Goal: Task Accomplishment & Management: Manage account settings

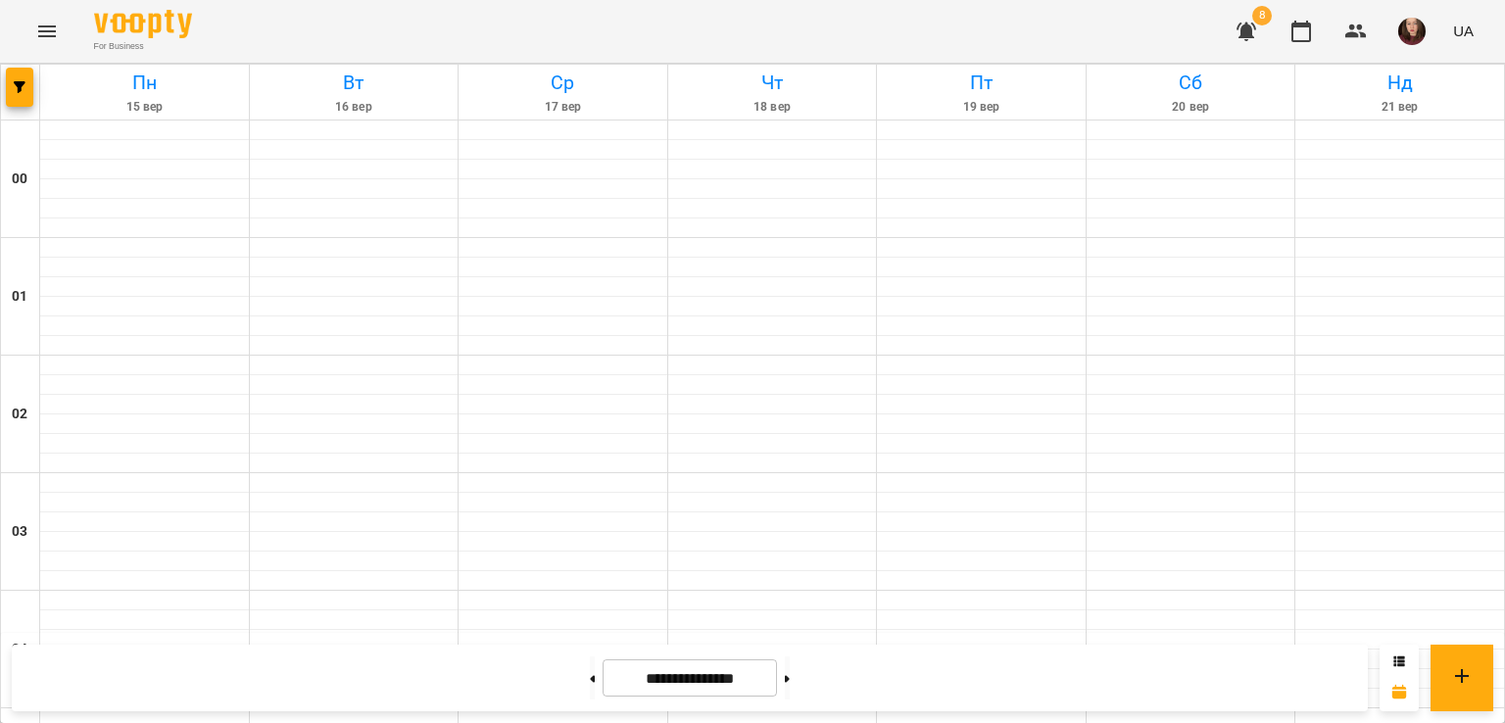
scroll to position [2308, 0]
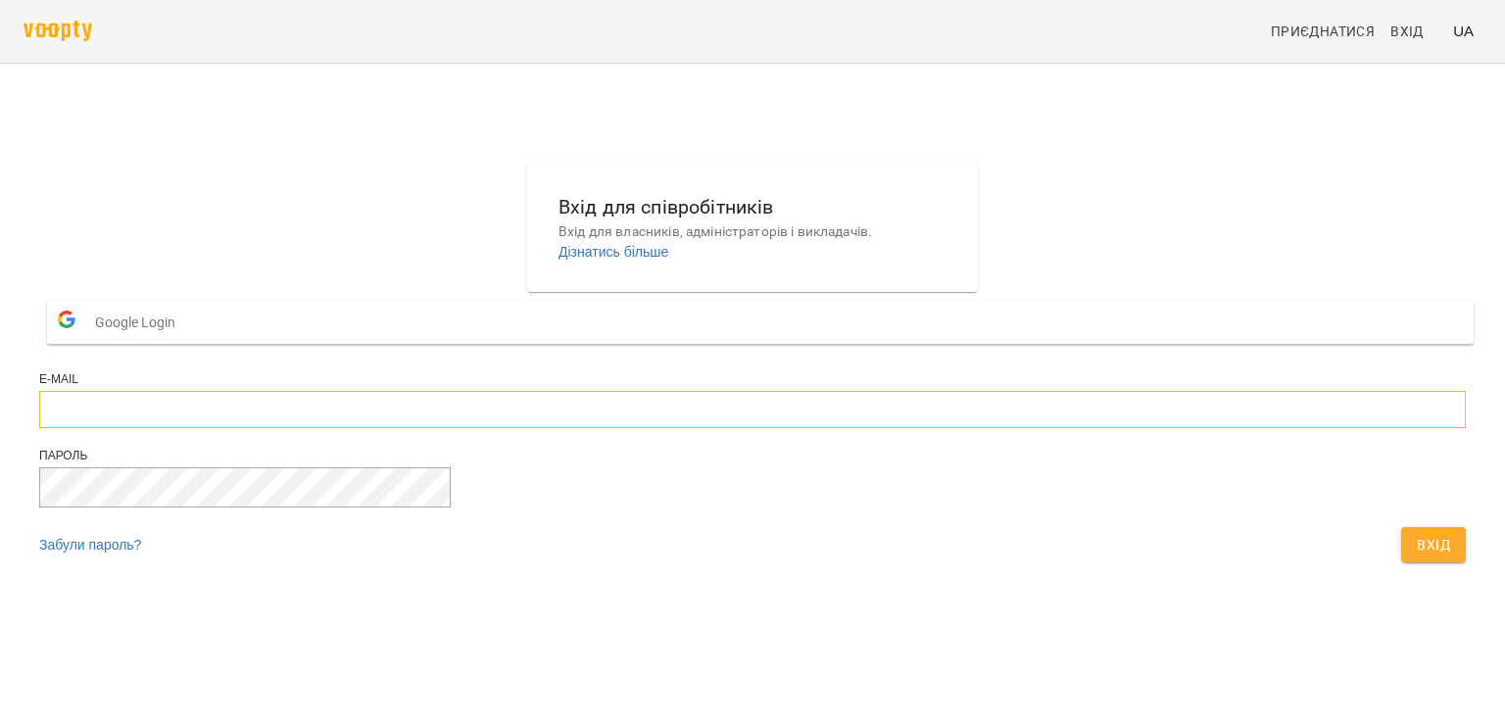
type input "**********"
click at [1417, 557] on span "Вхід" at bounding box center [1433, 545] width 33 height 24
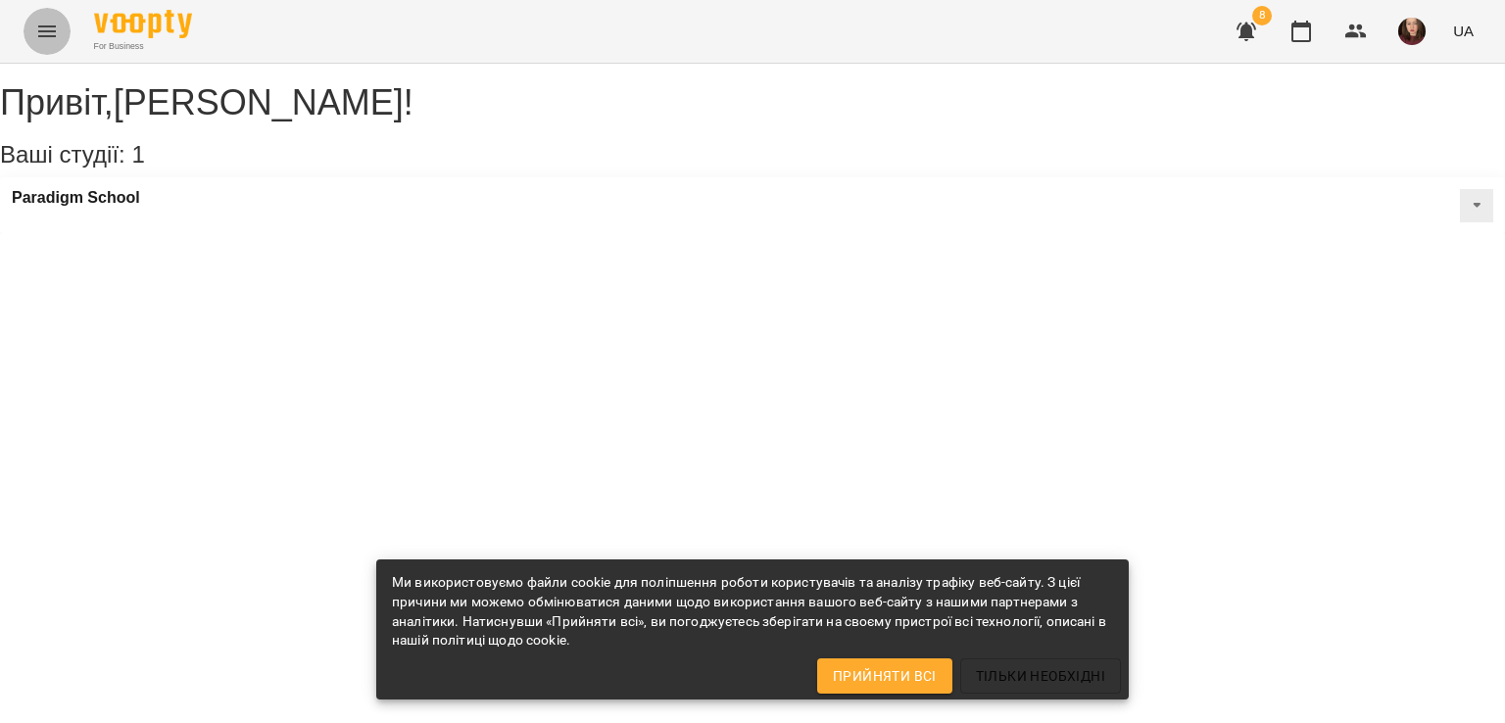
click at [46, 25] on icon "Menu" at bounding box center [47, 31] width 18 height 12
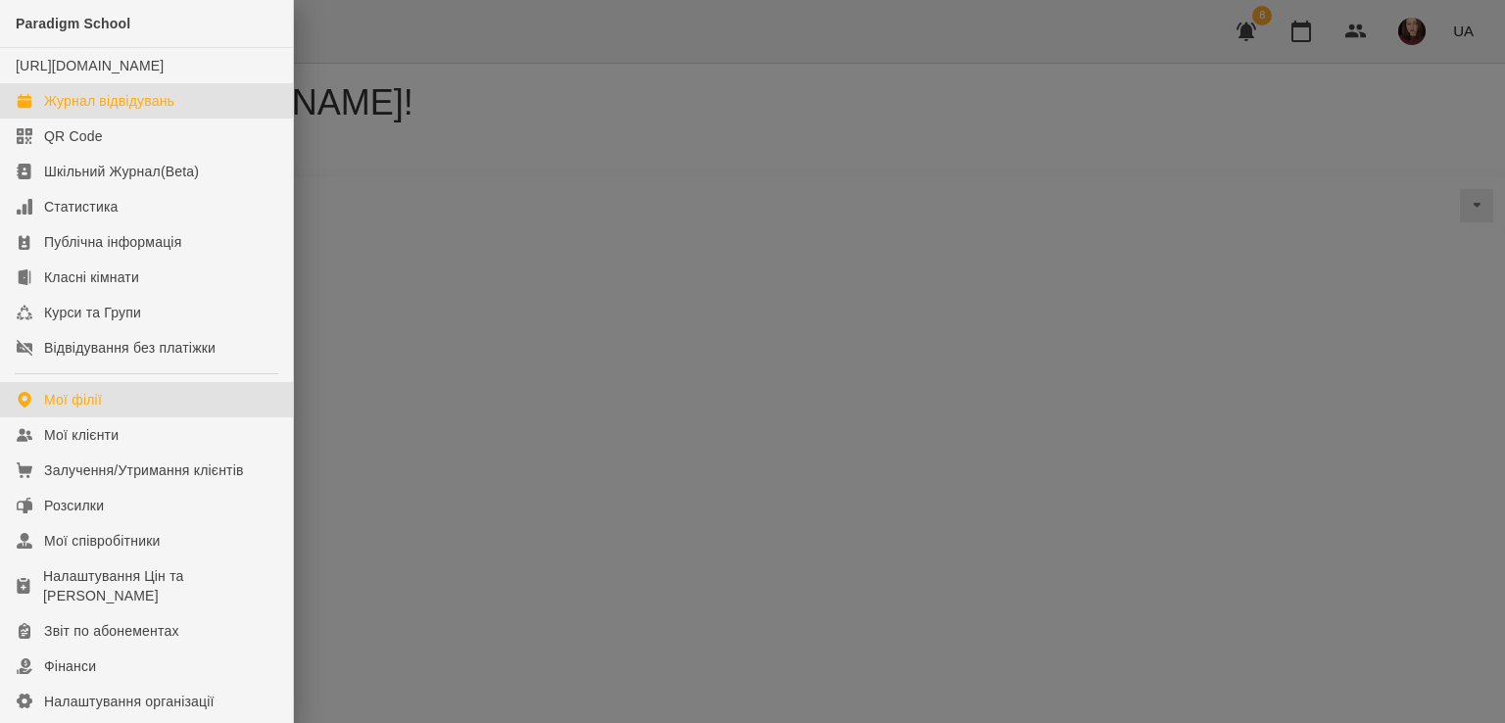
click at [121, 111] on div "Журнал відвідувань" at bounding box center [109, 101] width 130 height 20
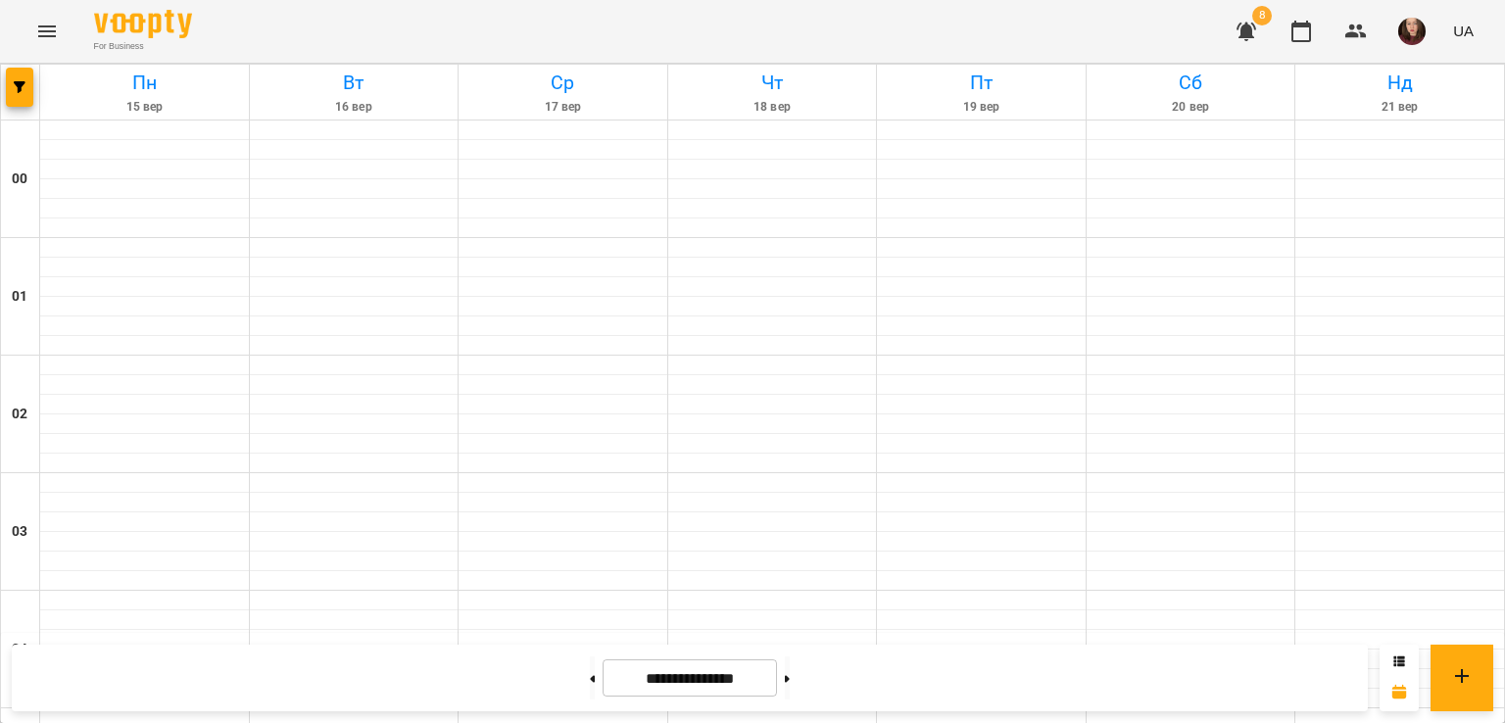
scroll to position [2058, 0]
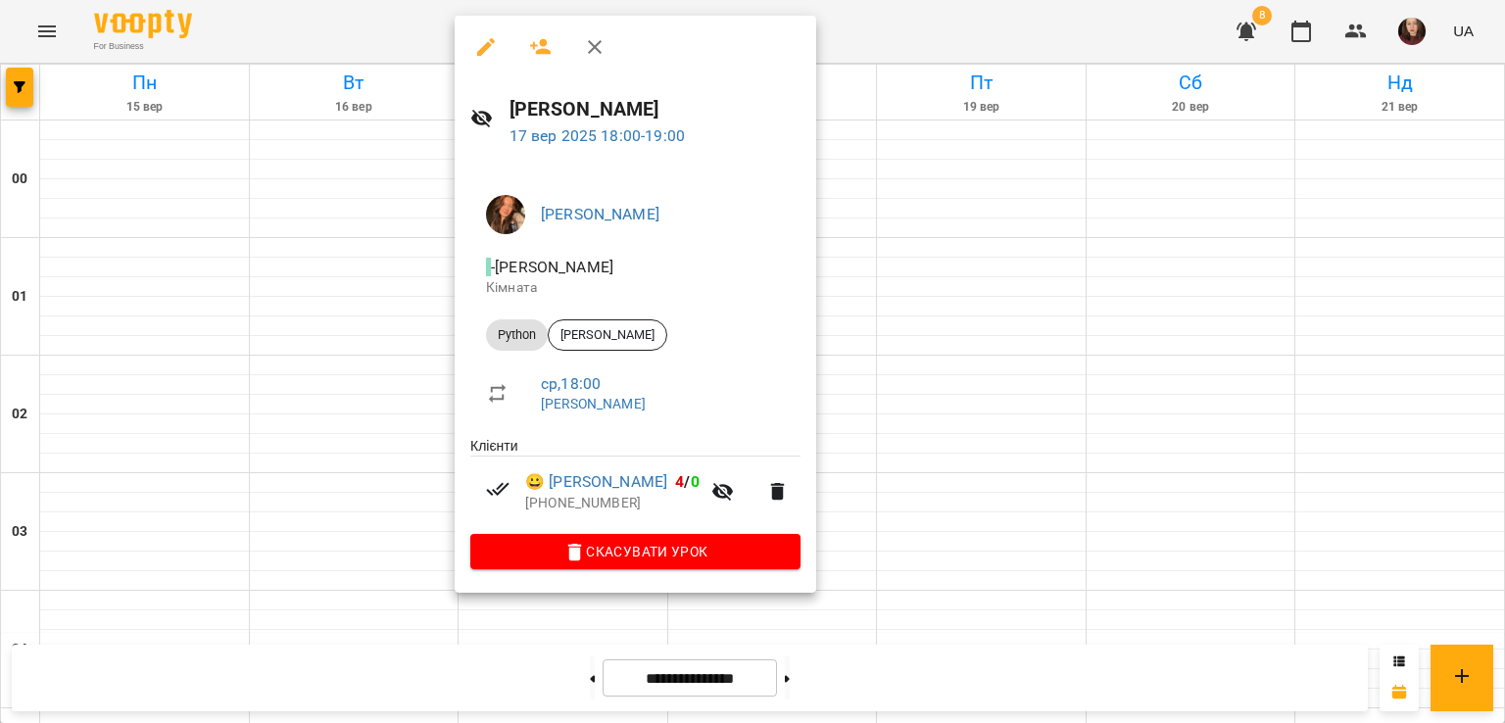
drag, startPoint x: 833, startPoint y: 342, endPoint x: 819, endPoint y: 346, distance: 14.3
click at [834, 345] on div at bounding box center [752, 361] width 1505 height 723
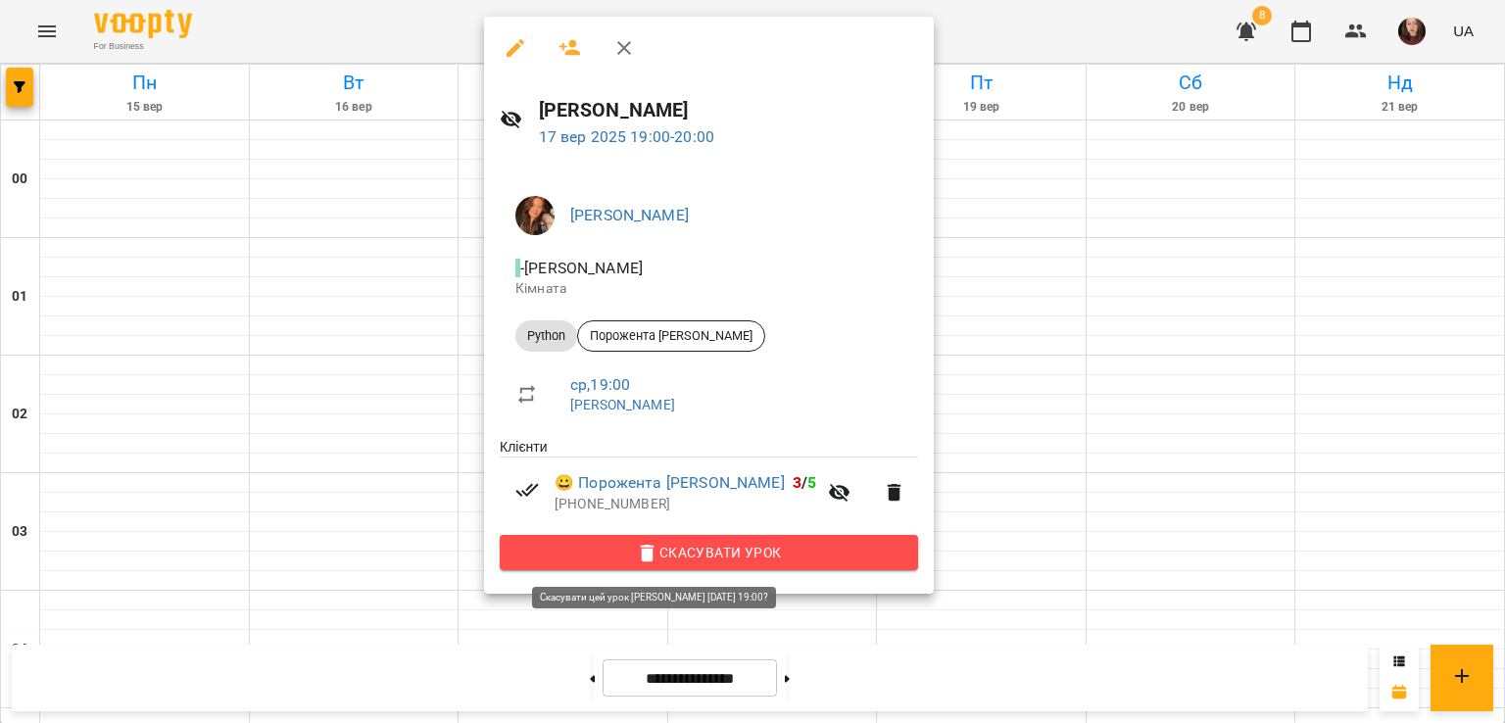
click at [769, 554] on span "Скасувати Урок" at bounding box center [709, 553] width 387 height 24
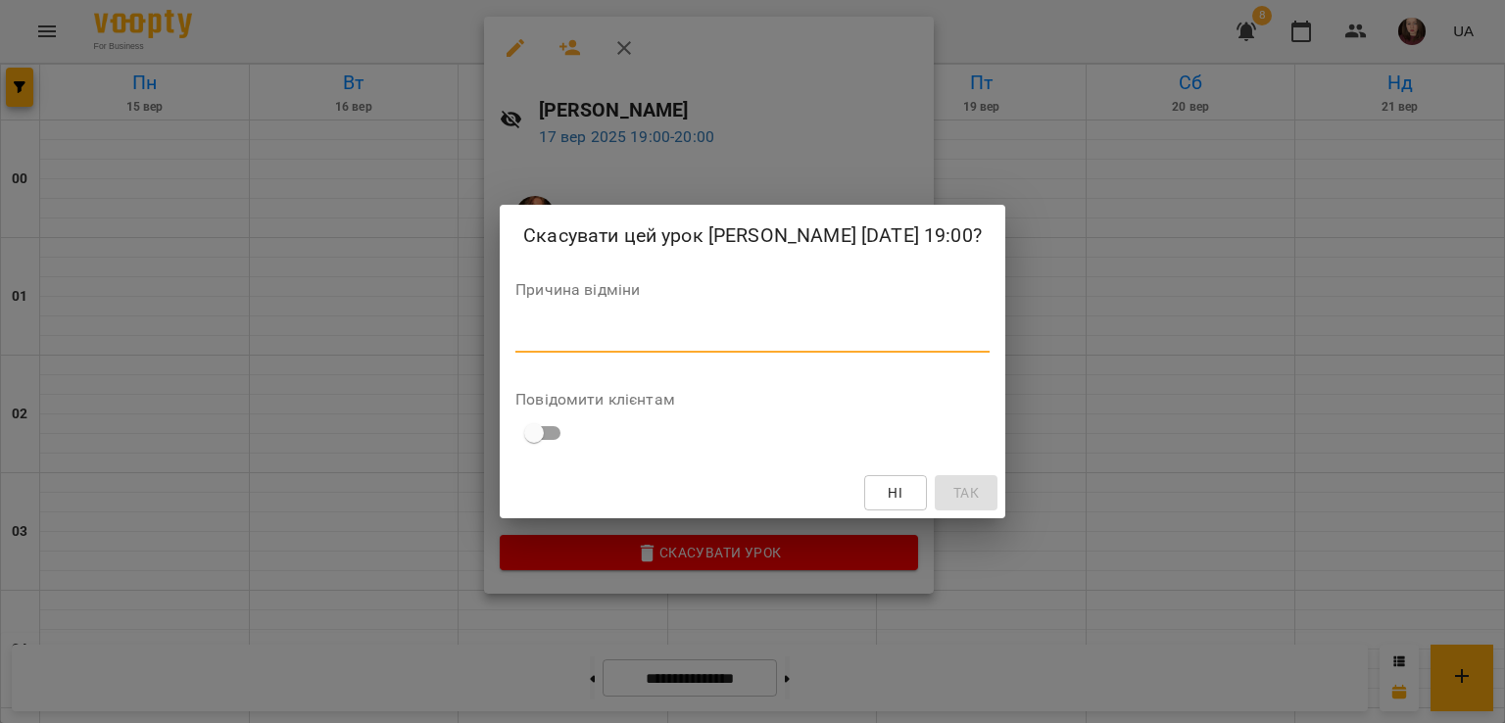
click at [594, 330] on textarea at bounding box center [753, 336] width 474 height 19
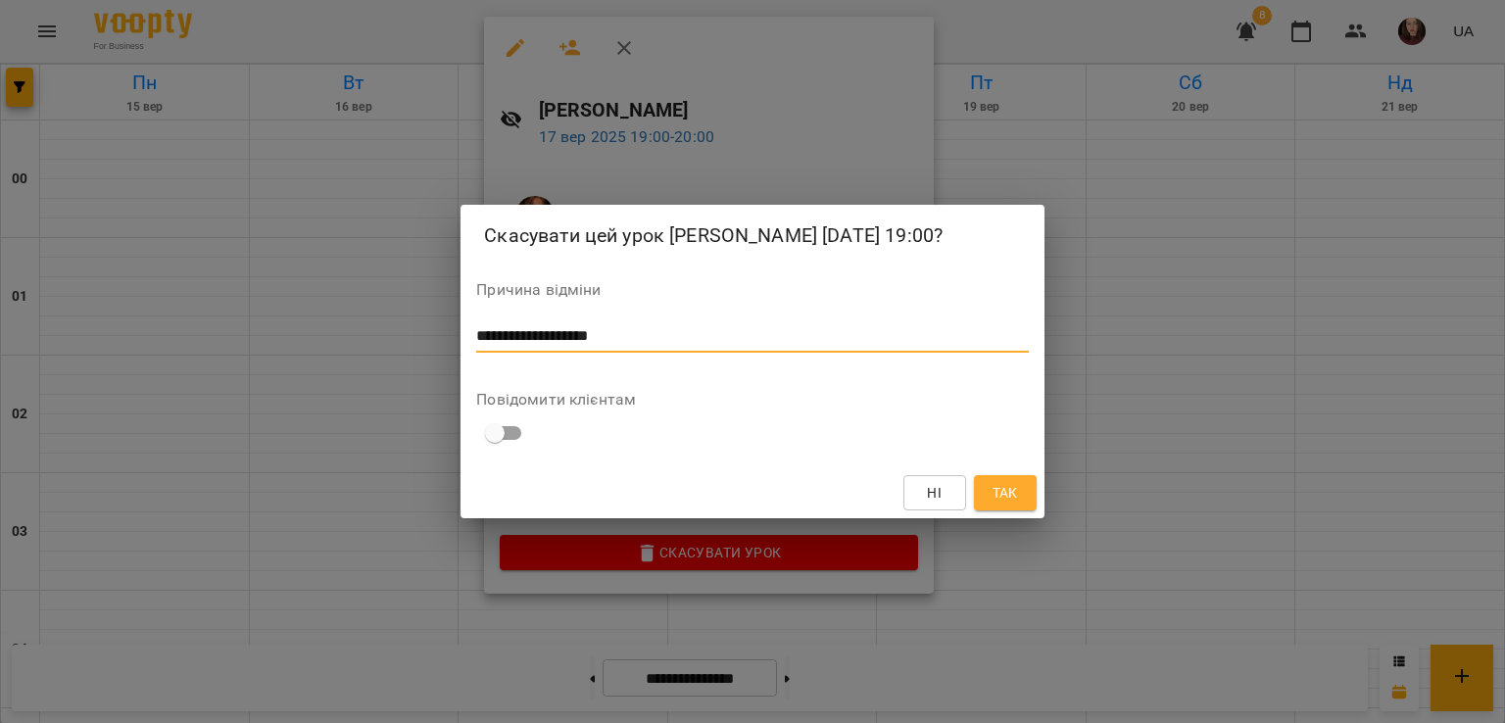
drag, startPoint x: 658, startPoint y: 330, endPoint x: 546, endPoint y: 333, distance: 111.8
click at [546, 333] on textarea "**********" at bounding box center [752, 336] width 552 height 19
click at [502, 334] on textarea "**********" at bounding box center [752, 336] width 552 height 19
type textarea "**********"
click at [1009, 494] on span "Так" at bounding box center [1005, 493] width 25 height 24
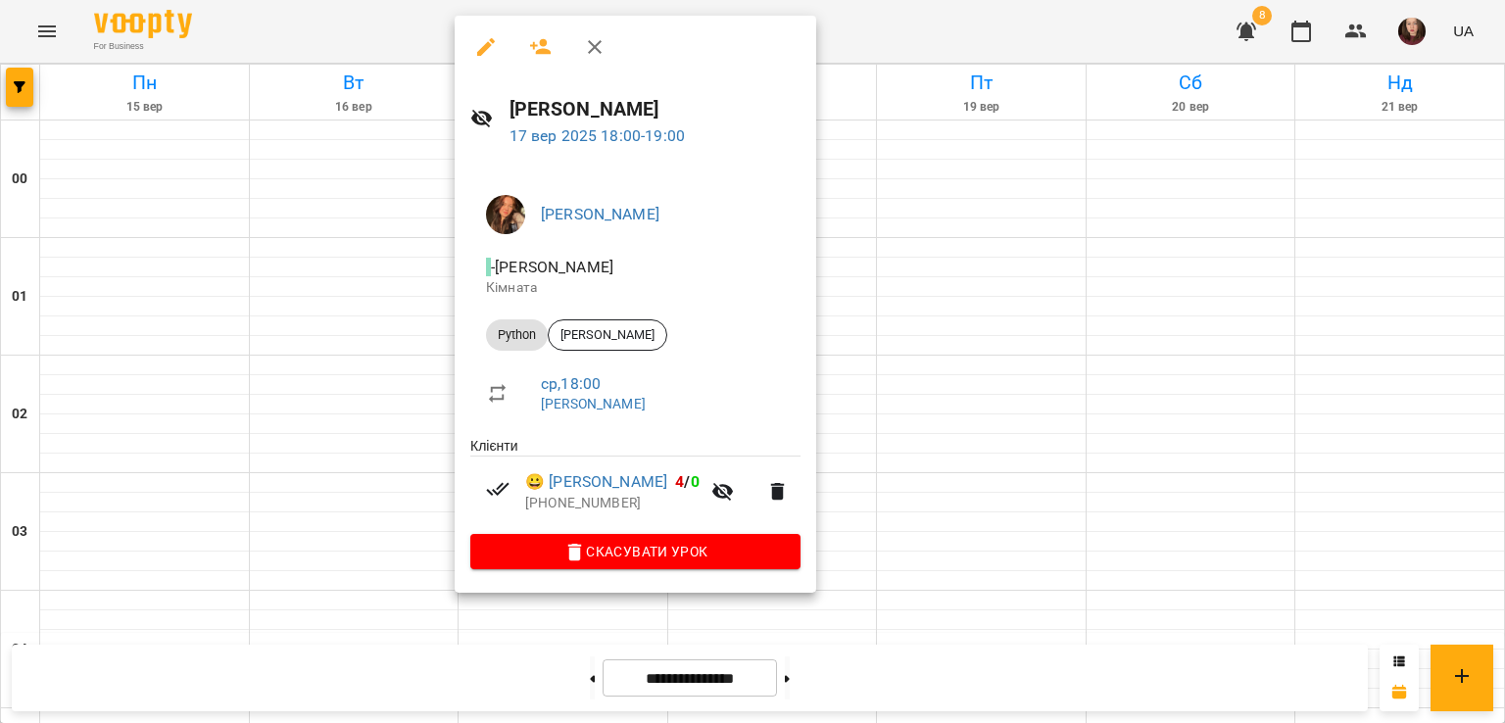
click at [959, 417] on div at bounding box center [752, 361] width 1505 height 723
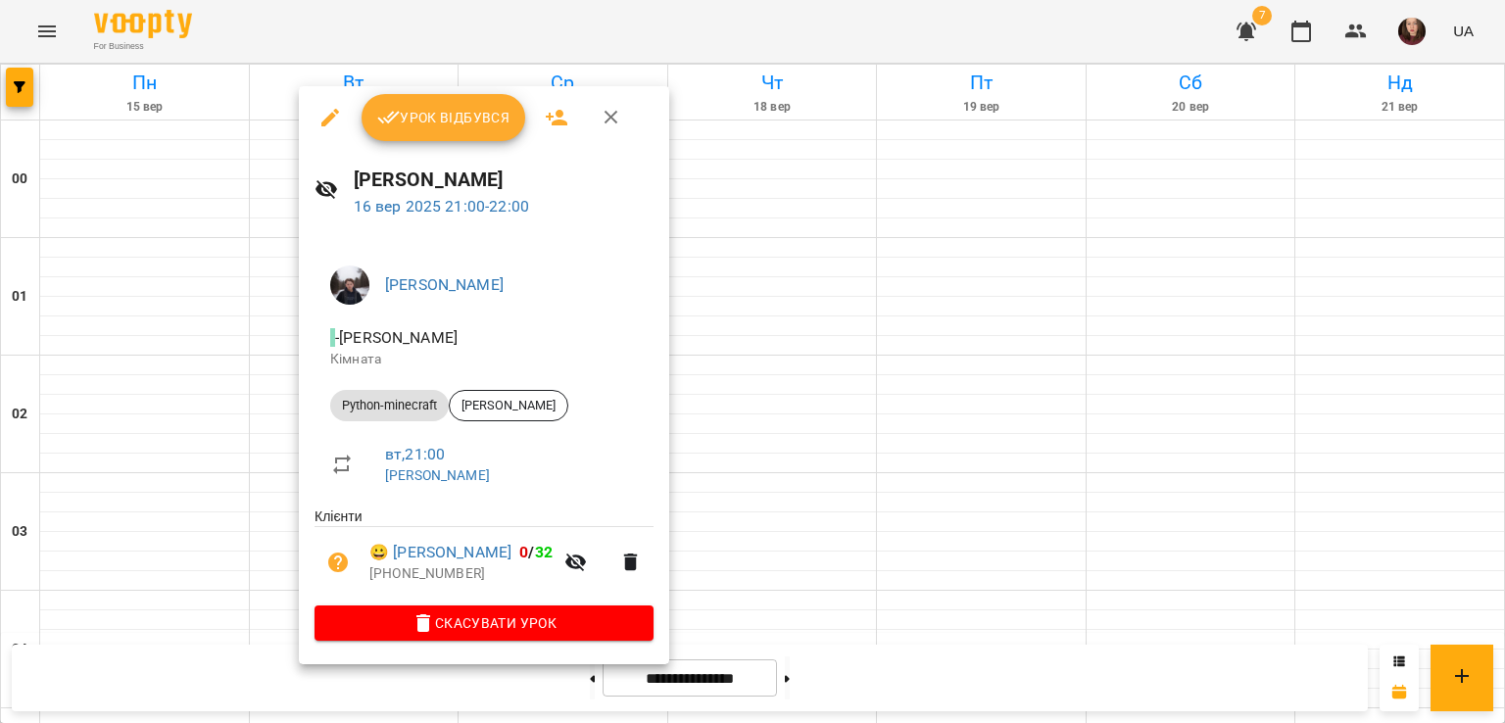
click at [823, 596] on div at bounding box center [752, 361] width 1505 height 723
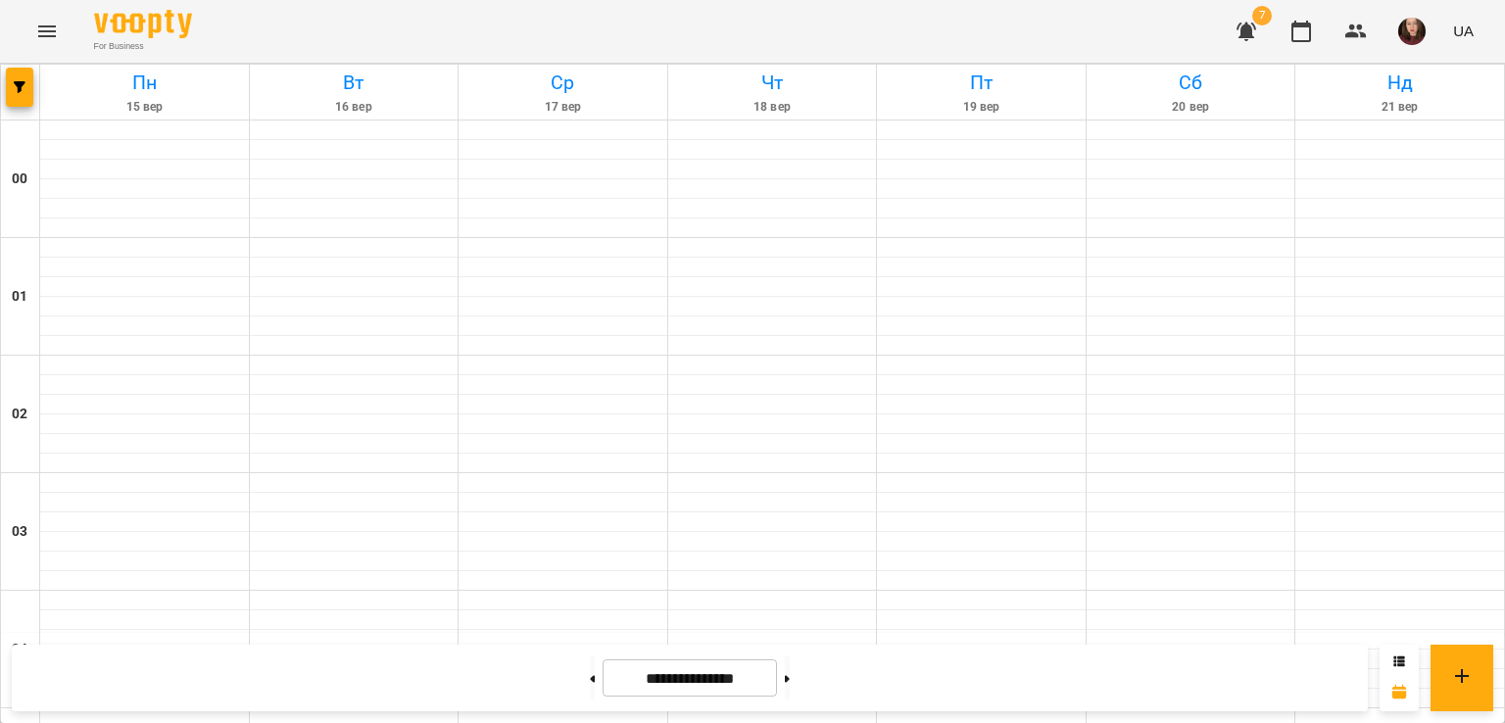
scroll to position [1764, 0]
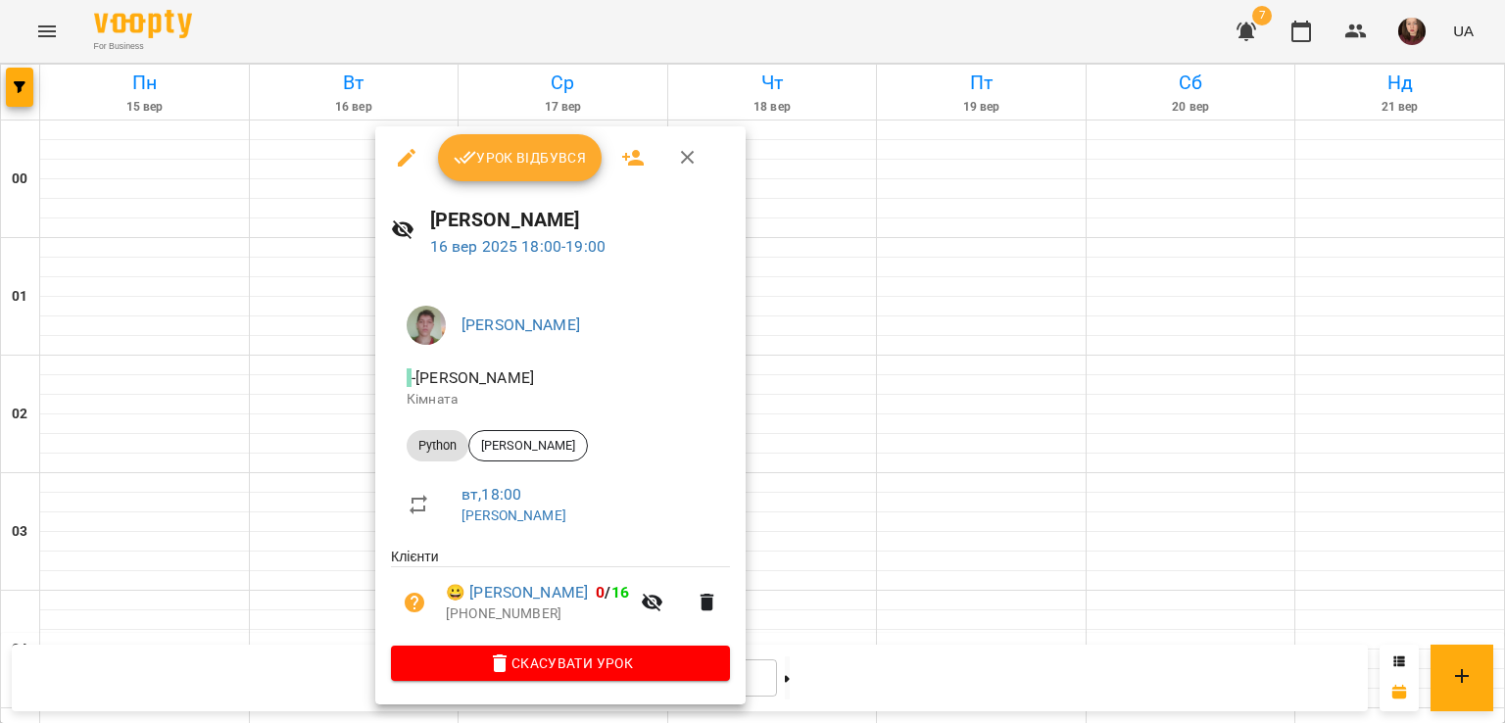
click at [363, 498] on div at bounding box center [752, 361] width 1505 height 723
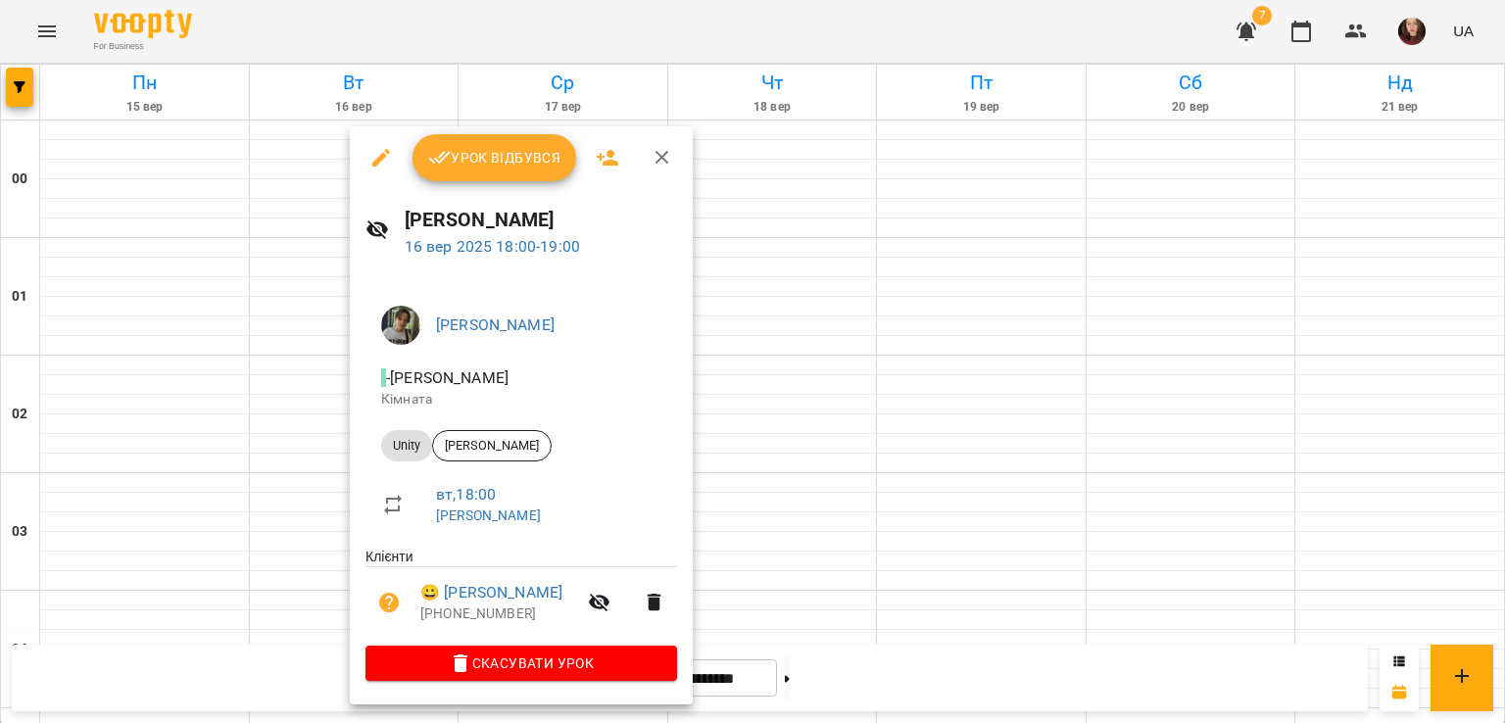
click at [320, 503] on div at bounding box center [752, 361] width 1505 height 723
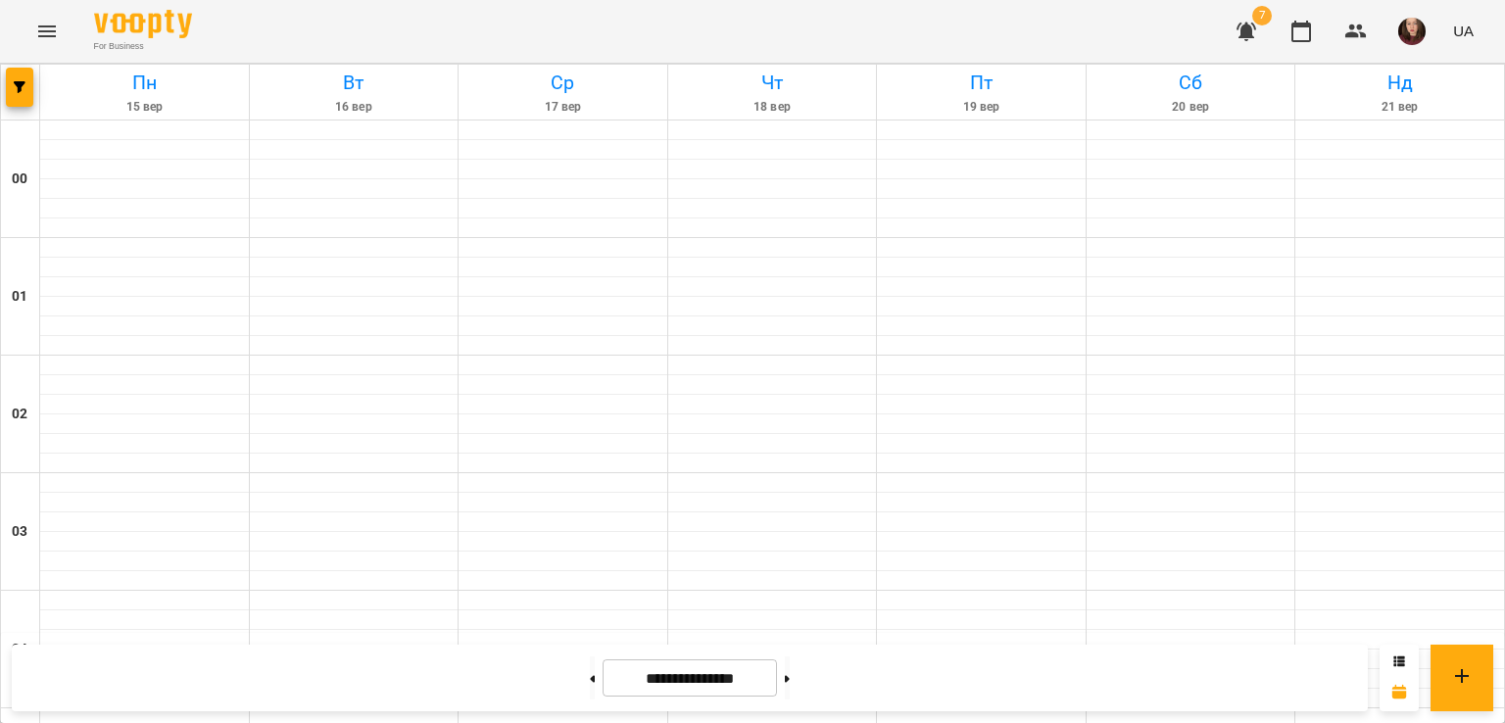
scroll to position [2156, 0]
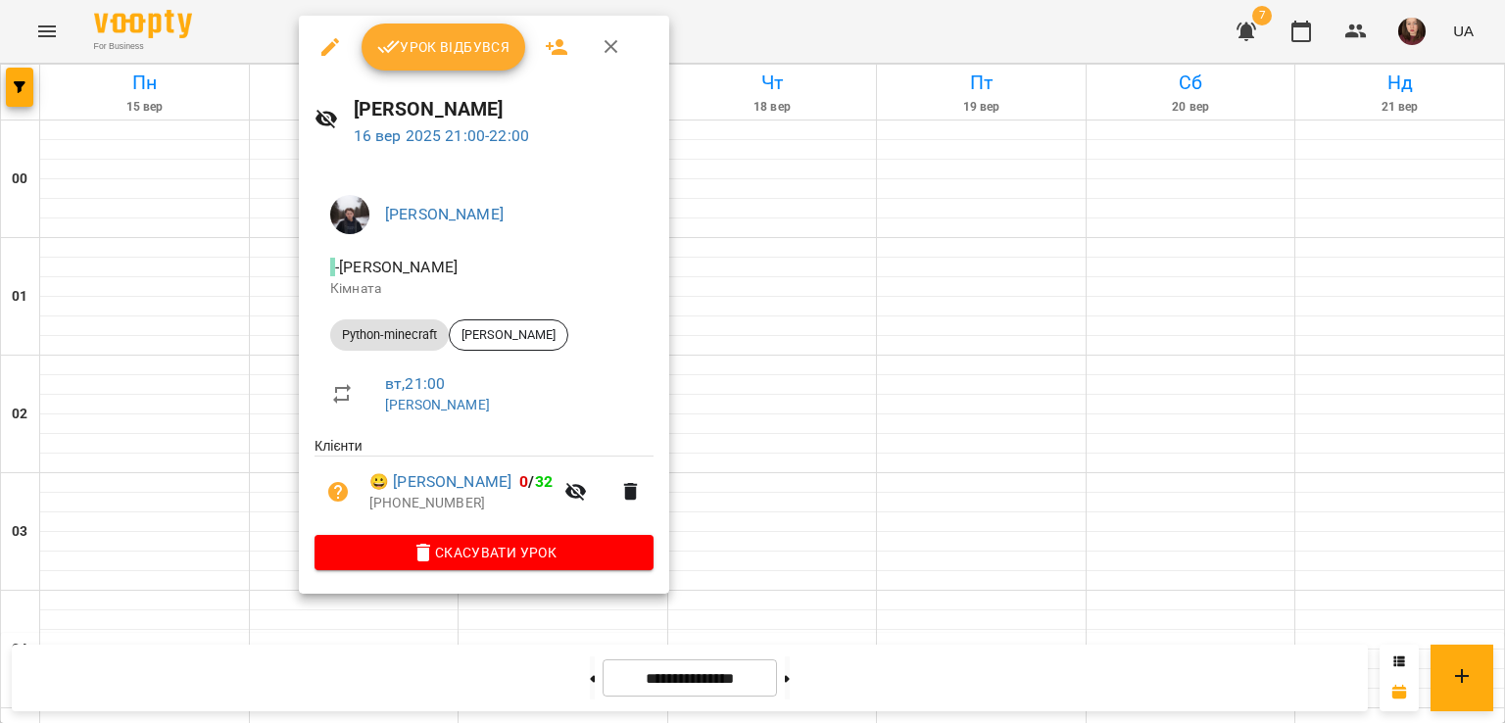
click at [799, 448] on div at bounding box center [752, 361] width 1505 height 723
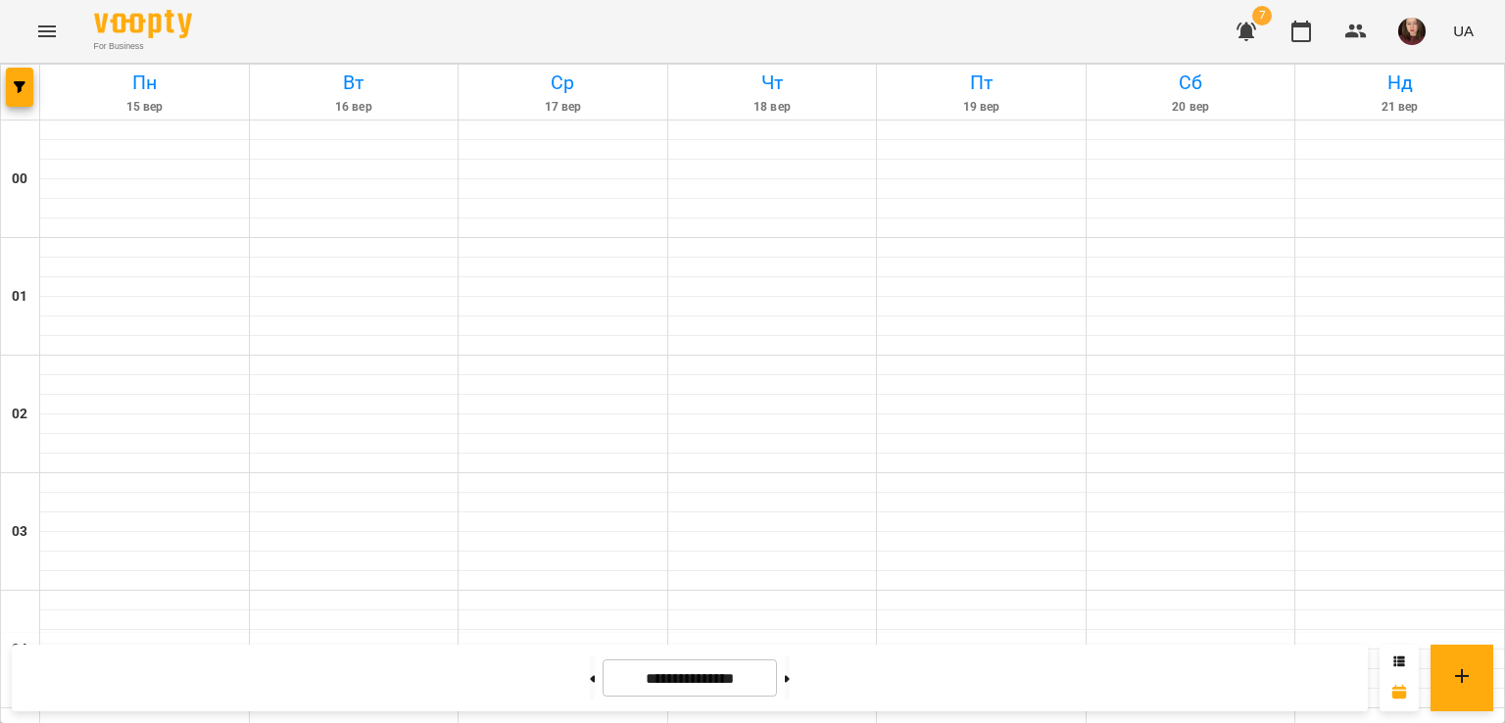
scroll to position [2308, 0]
click at [790, 677] on button at bounding box center [787, 678] width 5 height 43
click at [590, 684] on button at bounding box center [592, 678] width 5 height 43
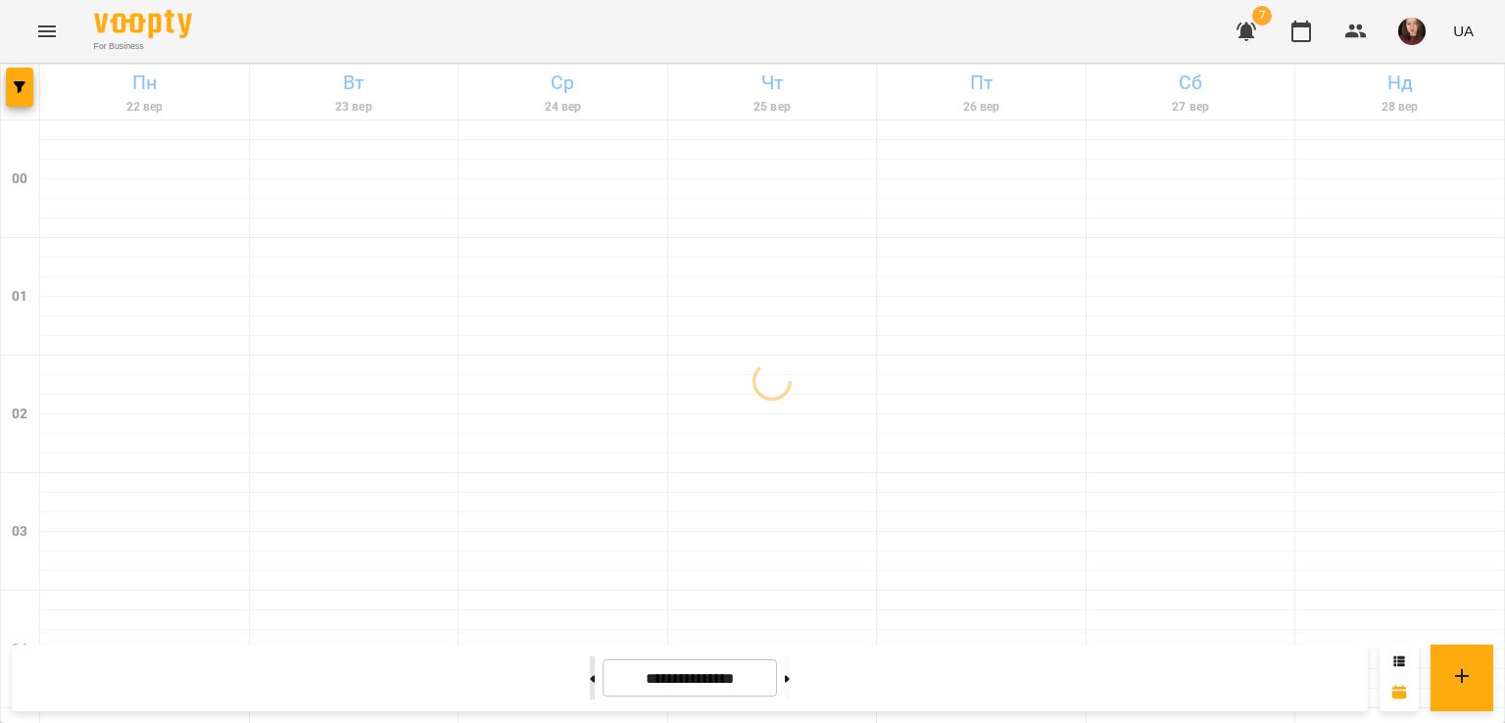
click at [590, 684] on button at bounding box center [592, 678] width 5 height 43
type input "**********"
